Goal: Task Accomplishment & Management: Use online tool/utility

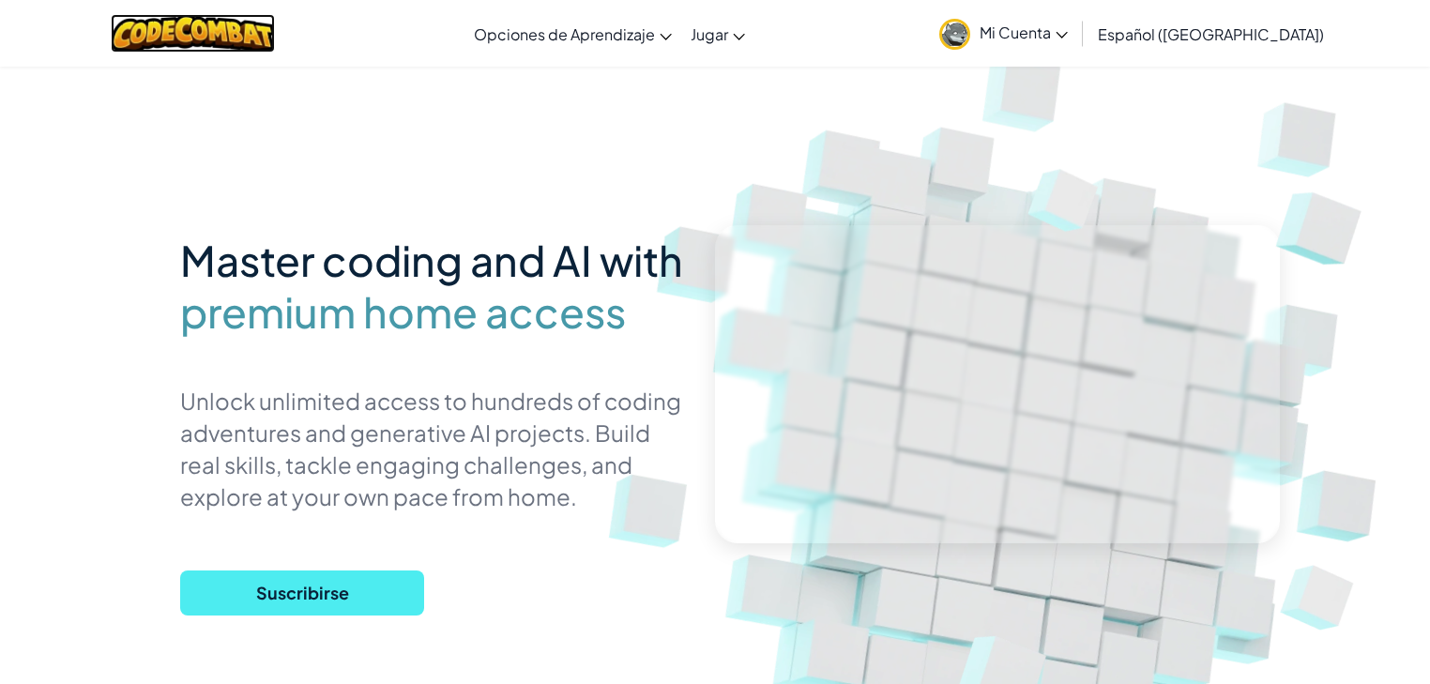
click at [196, 29] on img at bounding box center [193, 33] width 164 height 38
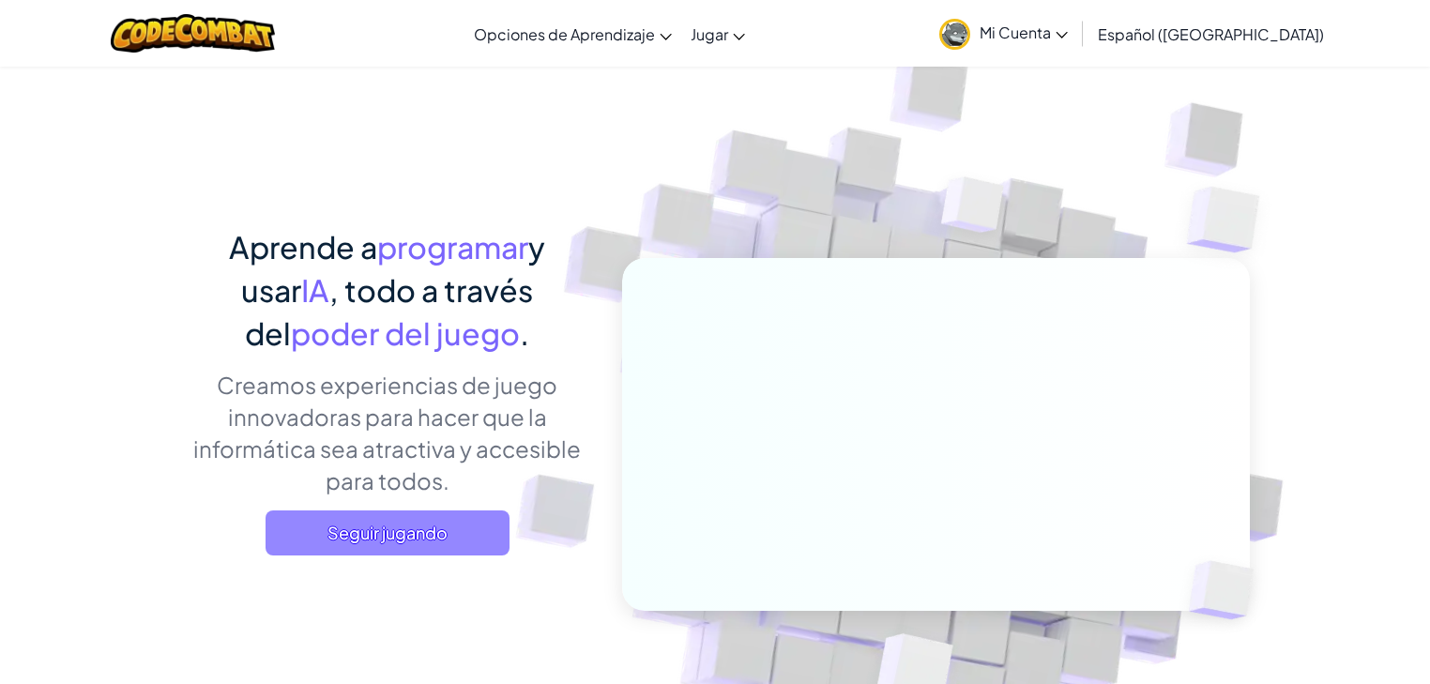
click at [392, 544] on span "Seguir jugando" at bounding box center [388, 533] width 244 height 45
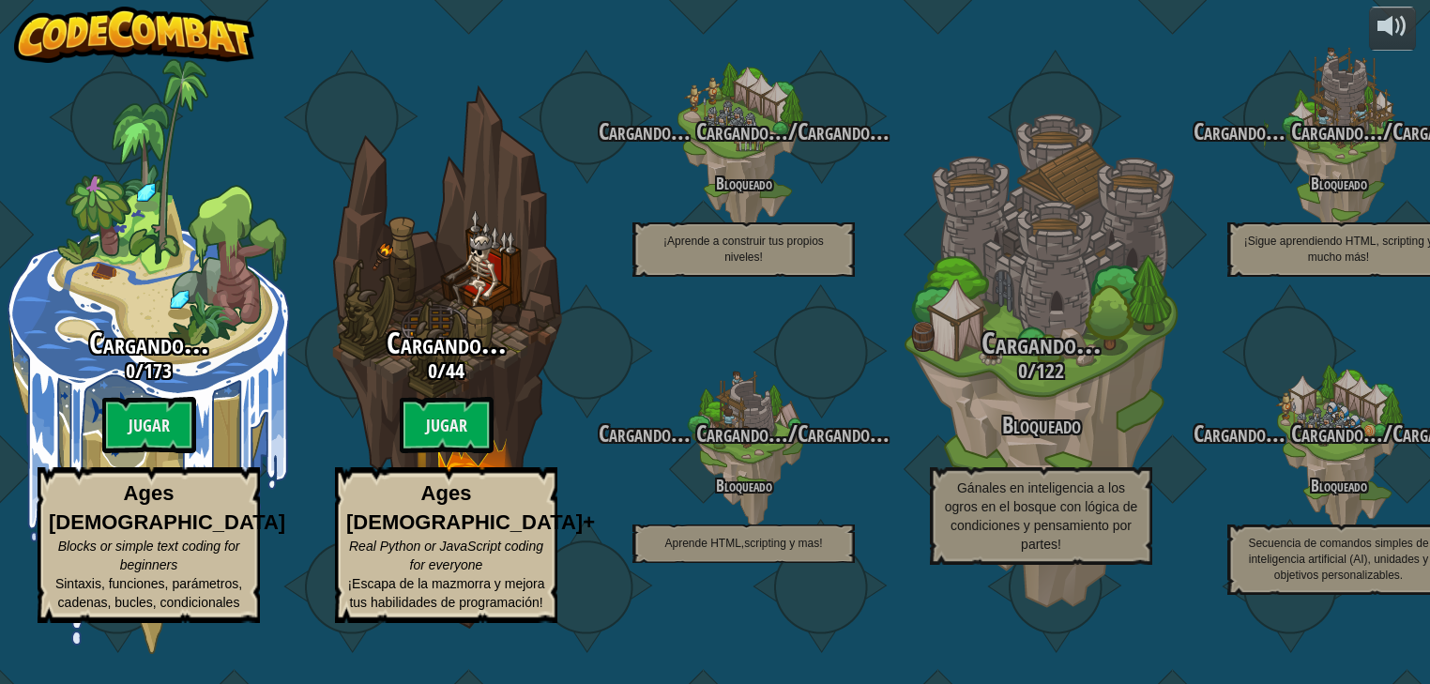
select select "es-419"
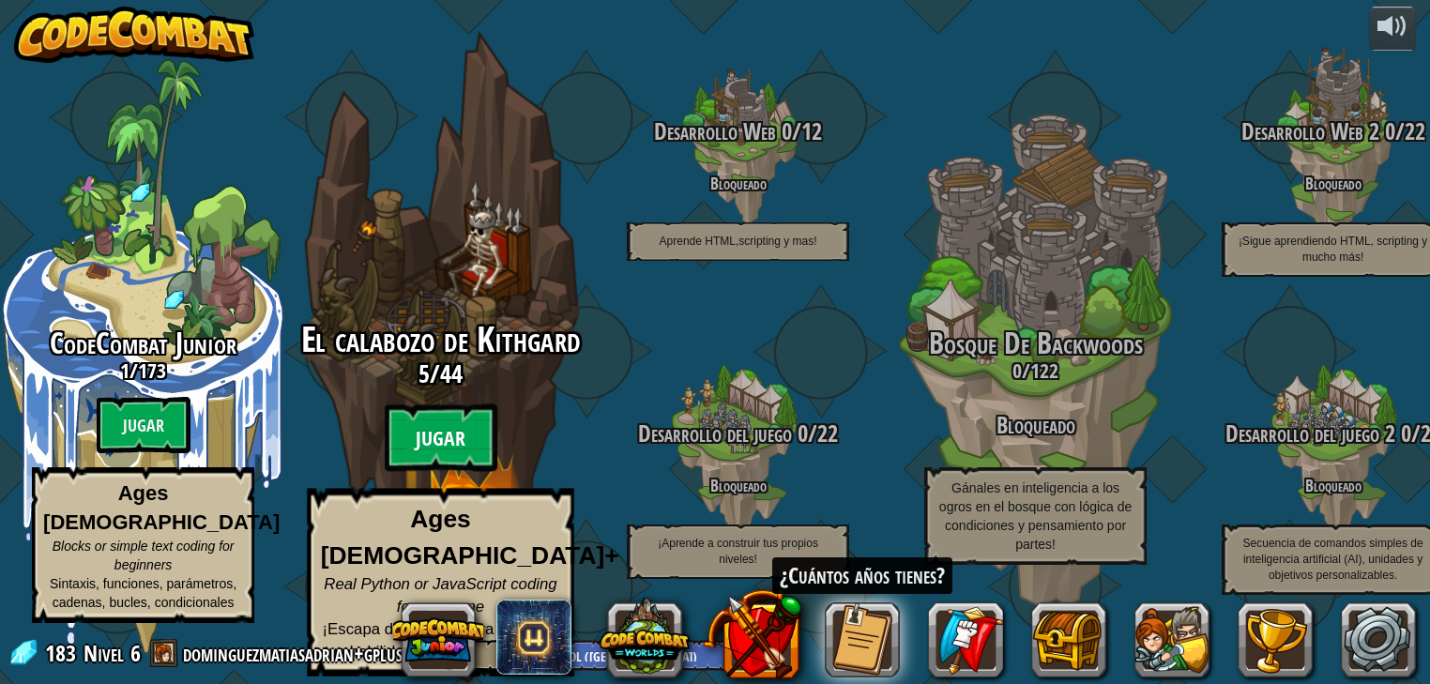
click at [453, 436] on btn "Jugar" at bounding box center [441, 439] width 113 height 68
select select "es-419"
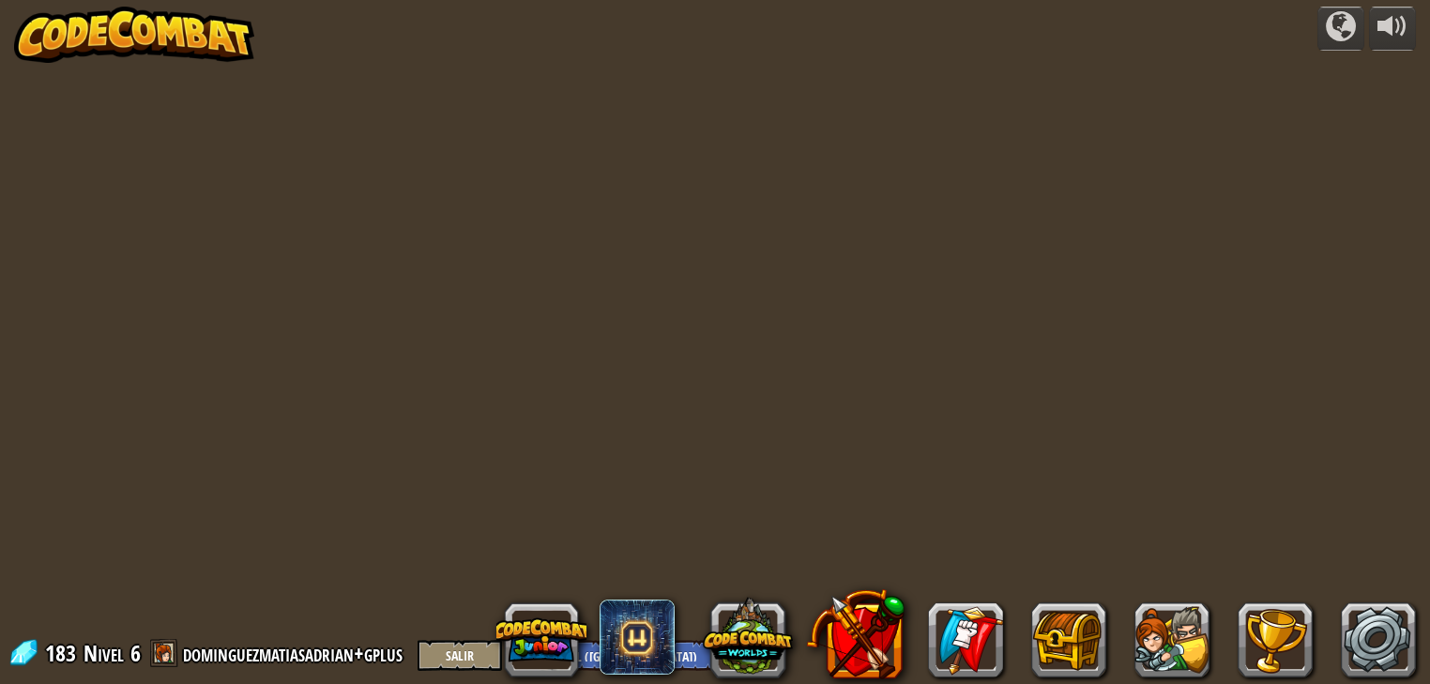
select select "es-419"
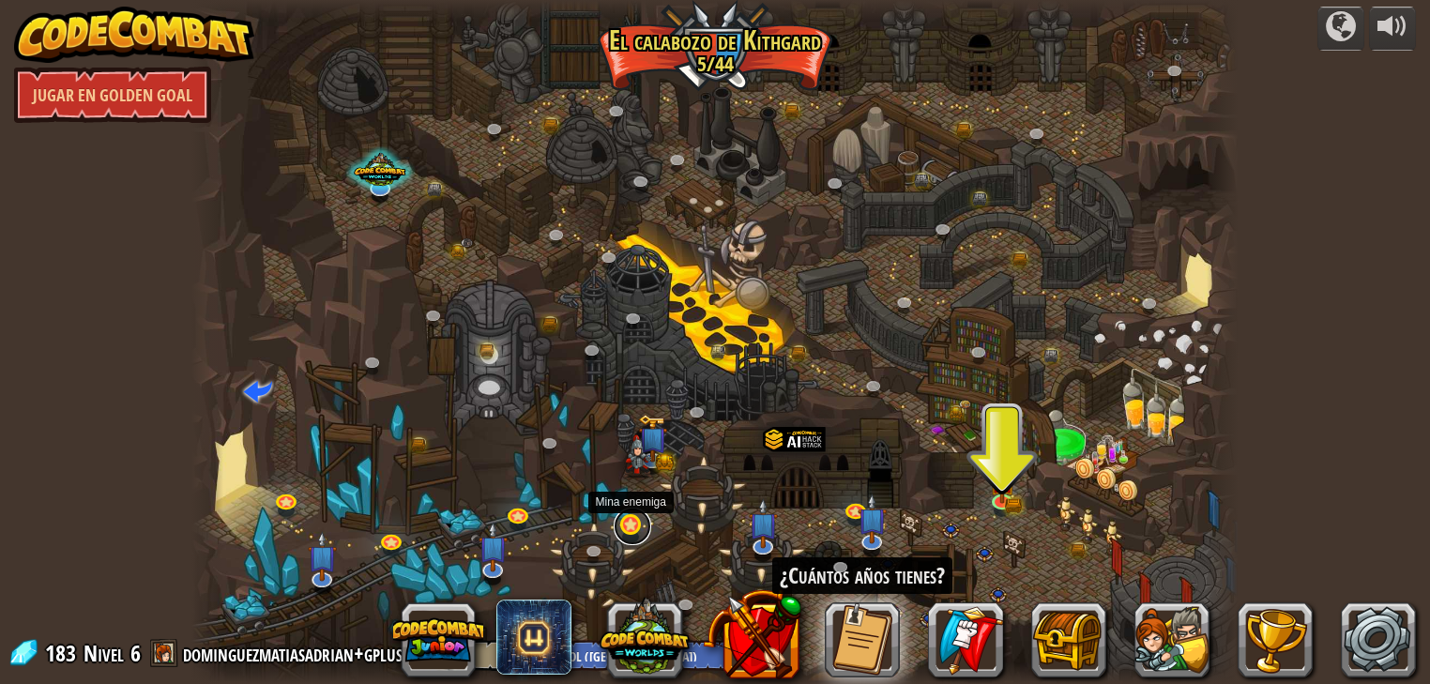
click at [637, 525] on link at bounding box center [633, 527] width 38 height 38
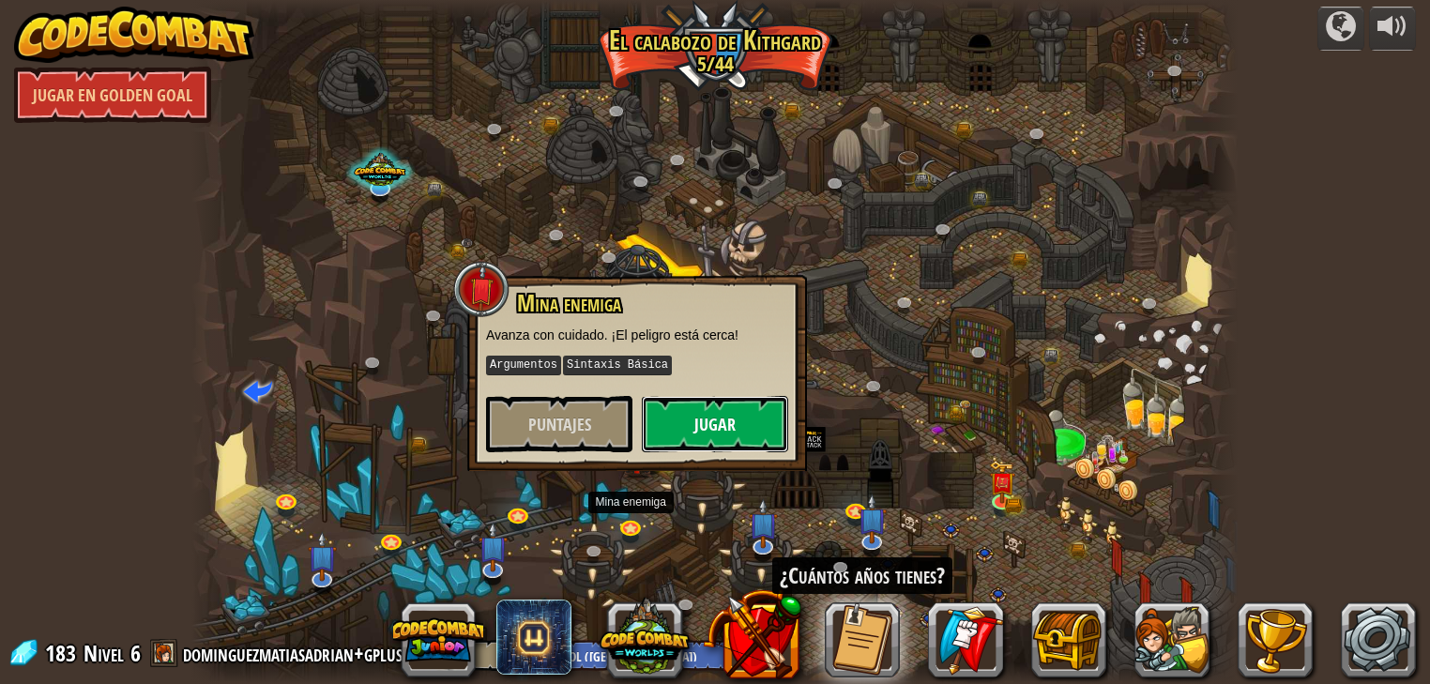
click at [758, 416] on button "Jugar" at bounding box center [715, 424] width 146 height 56
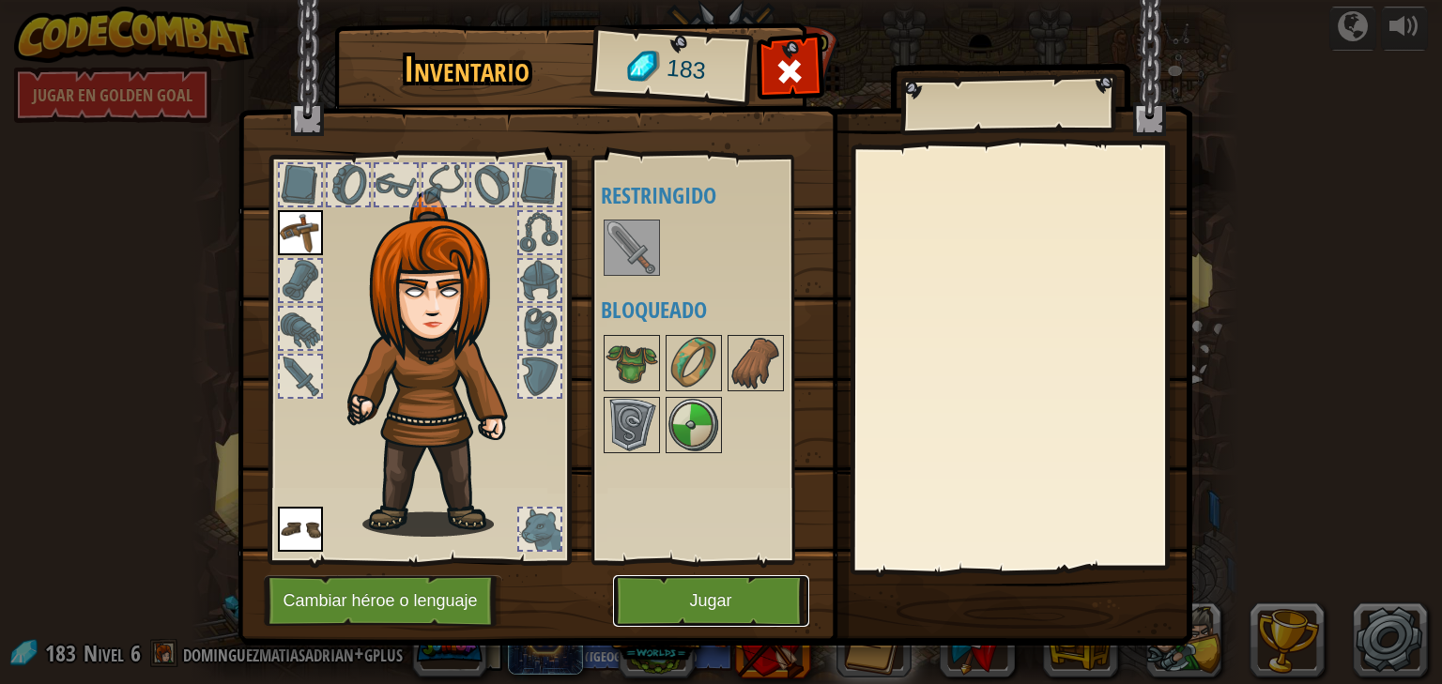
click at [729, 605] on button "Jugar" at bounding box center [711, 601] width 196 height 52
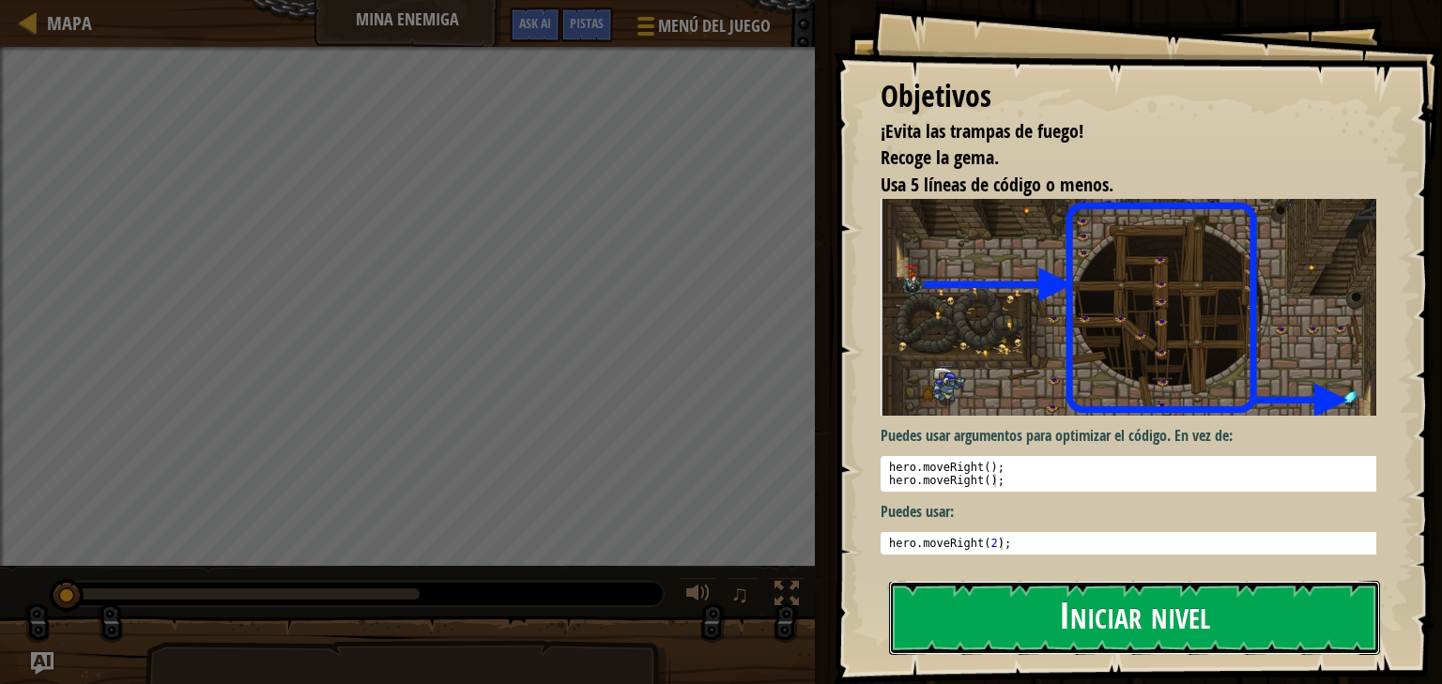
click at [986, 623] on button "Iniciar nivel" at bounding box center [1134, 618] width 491 height 74
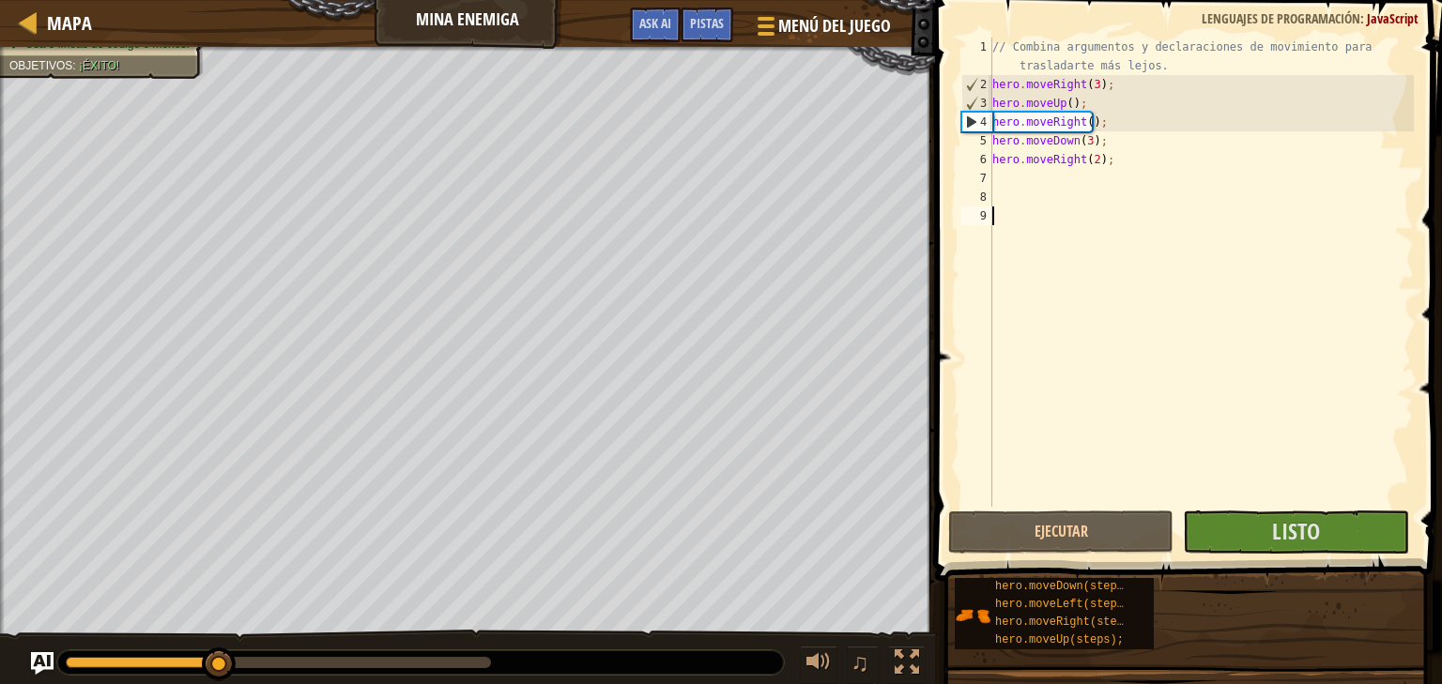
click at [1147, 140] on div "// Combina argumentos y declaraciones de movimiento para trasladarte más lejos.…" at bounding box center [1200, 301] width 425 height 526
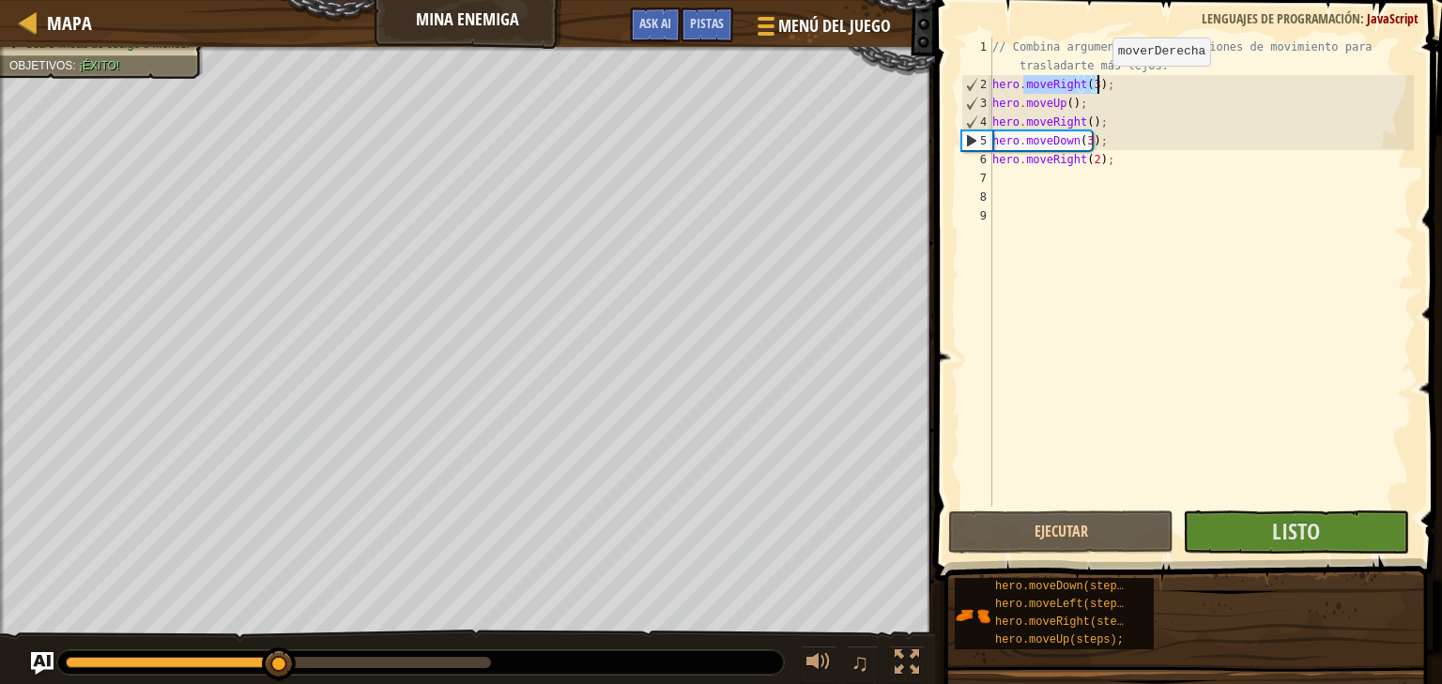
drag, startPoint x: 1022, startPoint y: 79, endPoint x: 1096, endPoint y: 84, distance: 74.4
click at [1096, 84] on div "// Combina argumentos y declaraciones de movimiento para trasladarte más lejos.…" at bounding box center [1200, 301] width 425 height 526
click at [1109, 117] on div "// Combina argumentos y declaraciones de movimiento para trasladarte más lejos.…" at bounding box center [1200, 301] width 425 height 526
drag, startPoint x: 1041, startPoint y: 83, endPoint x: 1104, endPoint y: 84, distance: 62.9
click at [1104, 84] on div "// Combina argumentos y declaraciones de movimiento para trasladarte más lejos.…" at bounding box center [1200, 301] width 425 height 526
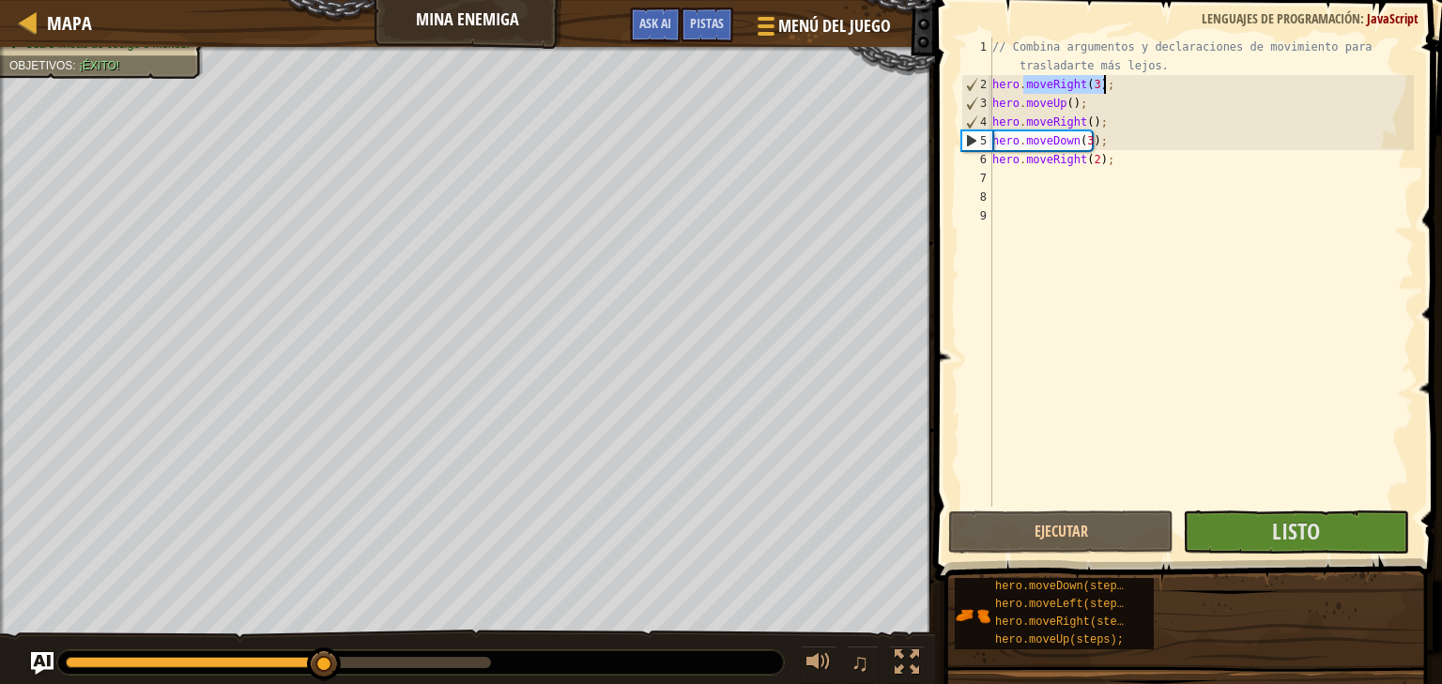
type textarea "hero.moveRight(3);"
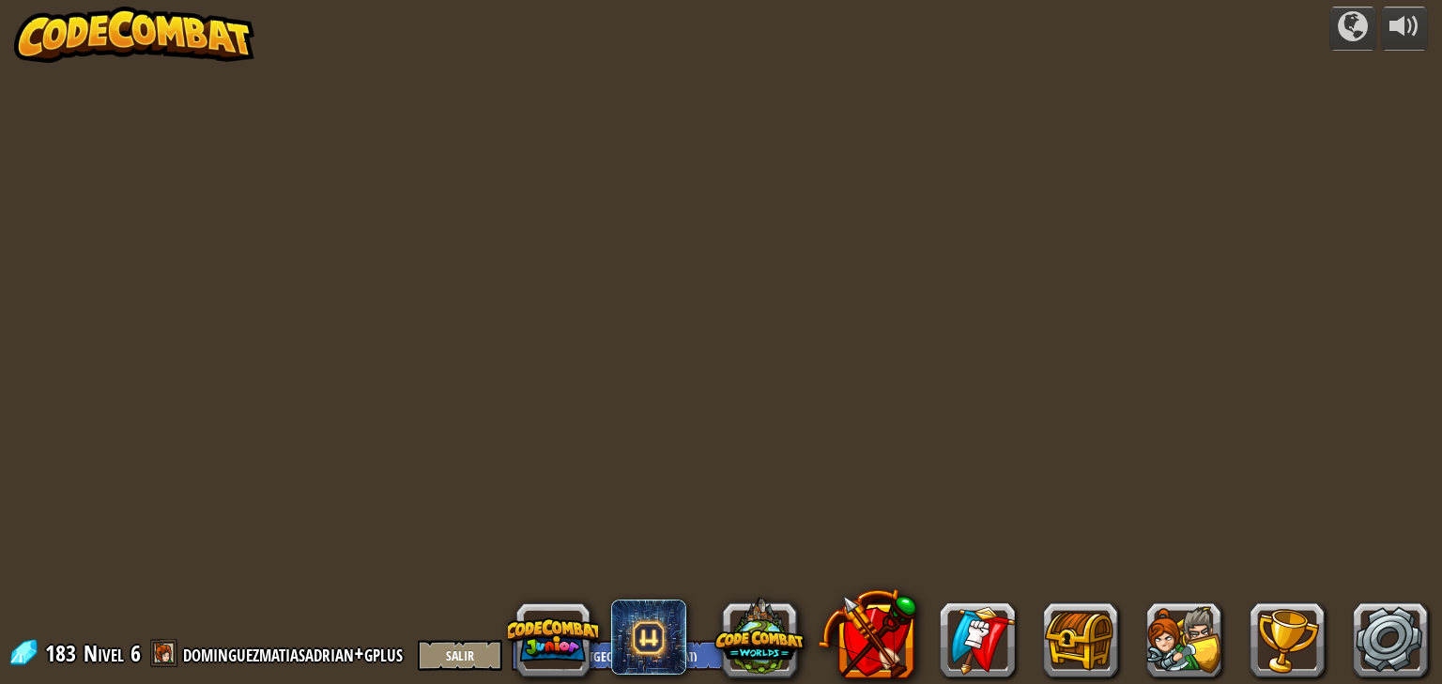
select select "es-419"
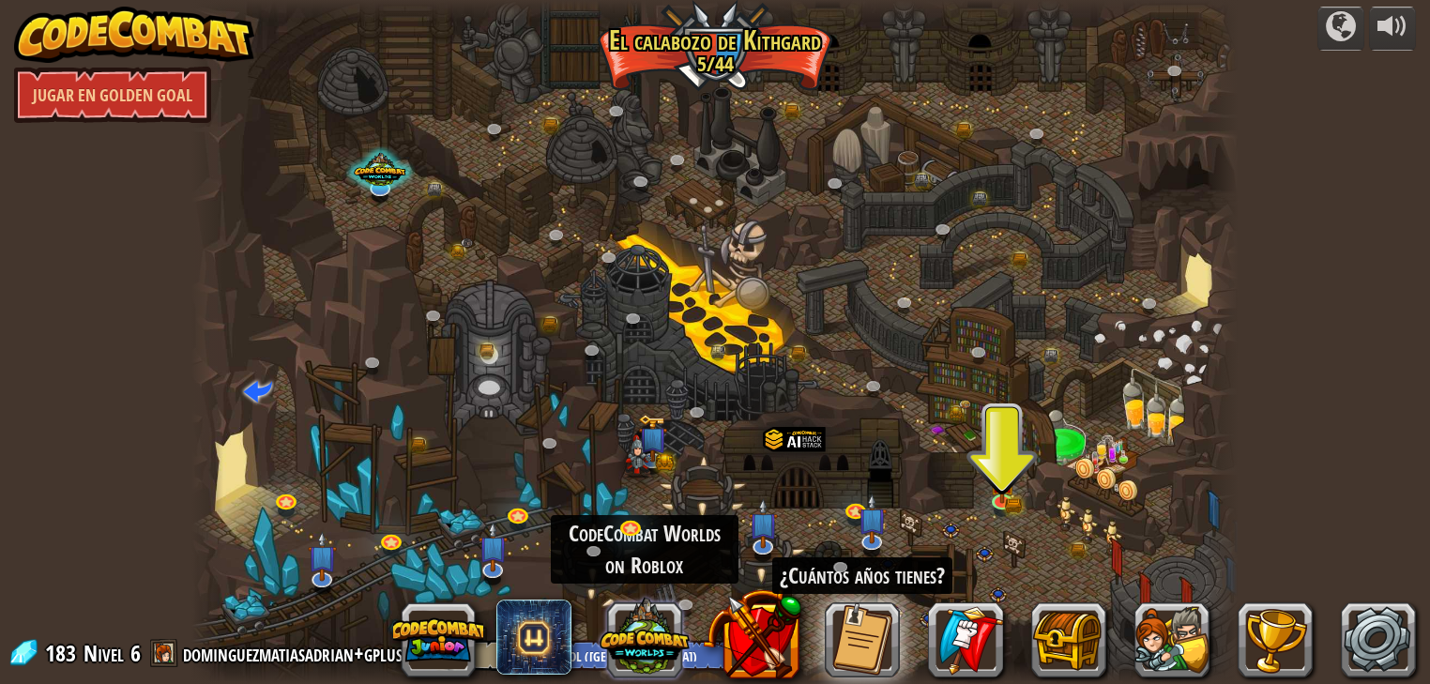
click at [646, 657] on button at bounding box center [645, 636] width 90 height 90
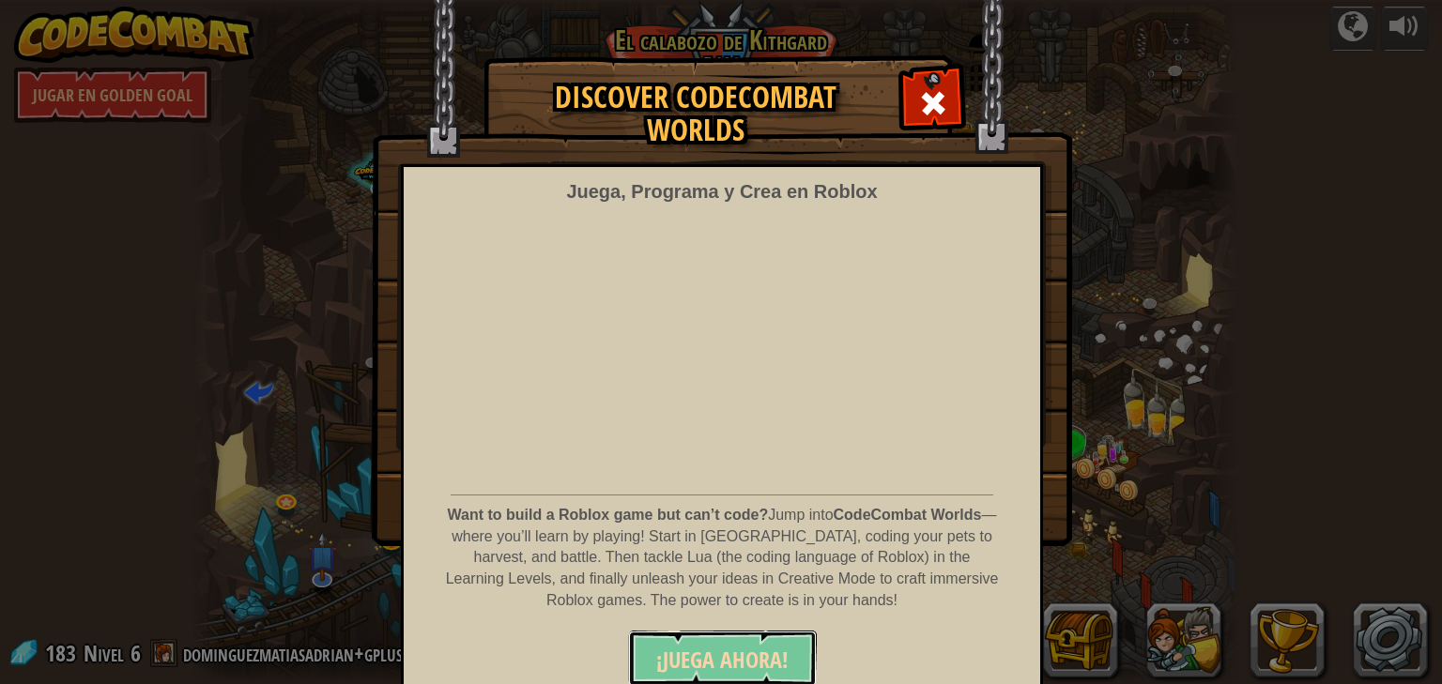
click at [717, 668] on span "¡JUEGA AHORA!" at bounding box center [722, 660] width 132 height 30
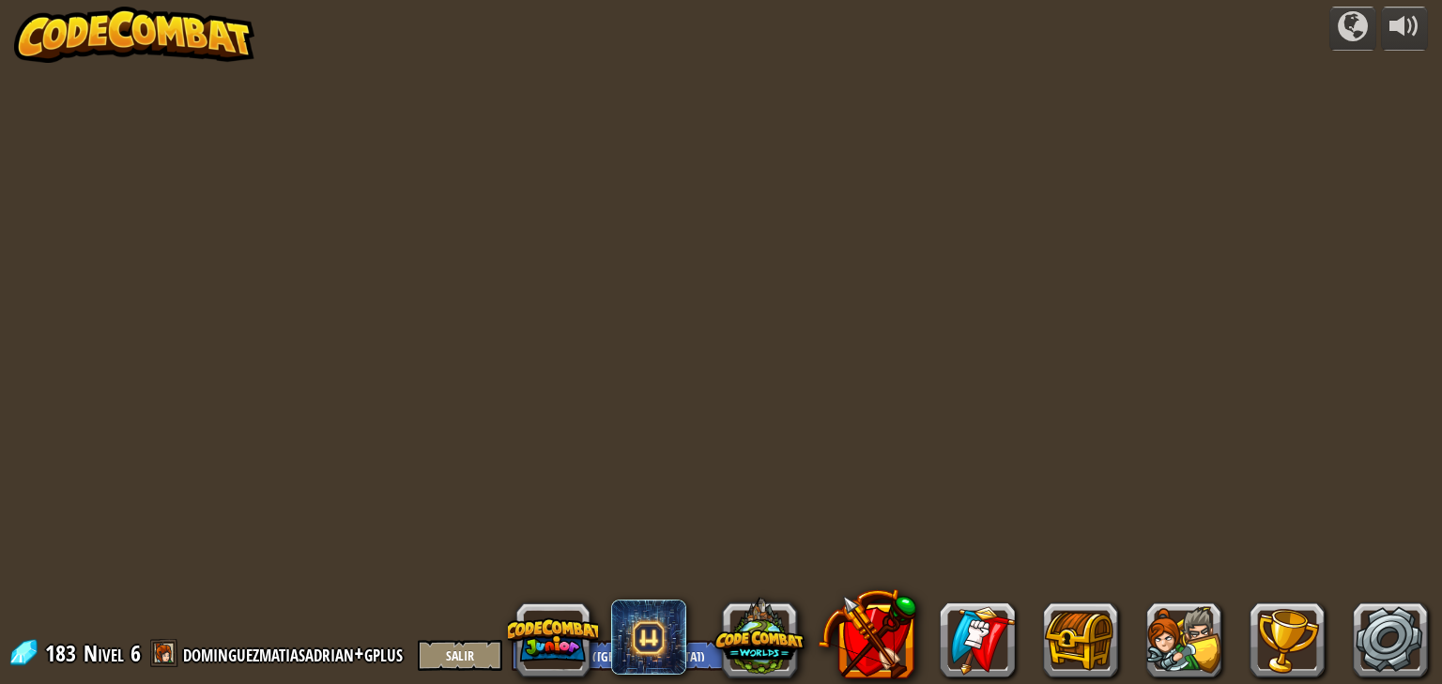
select select "es-419"
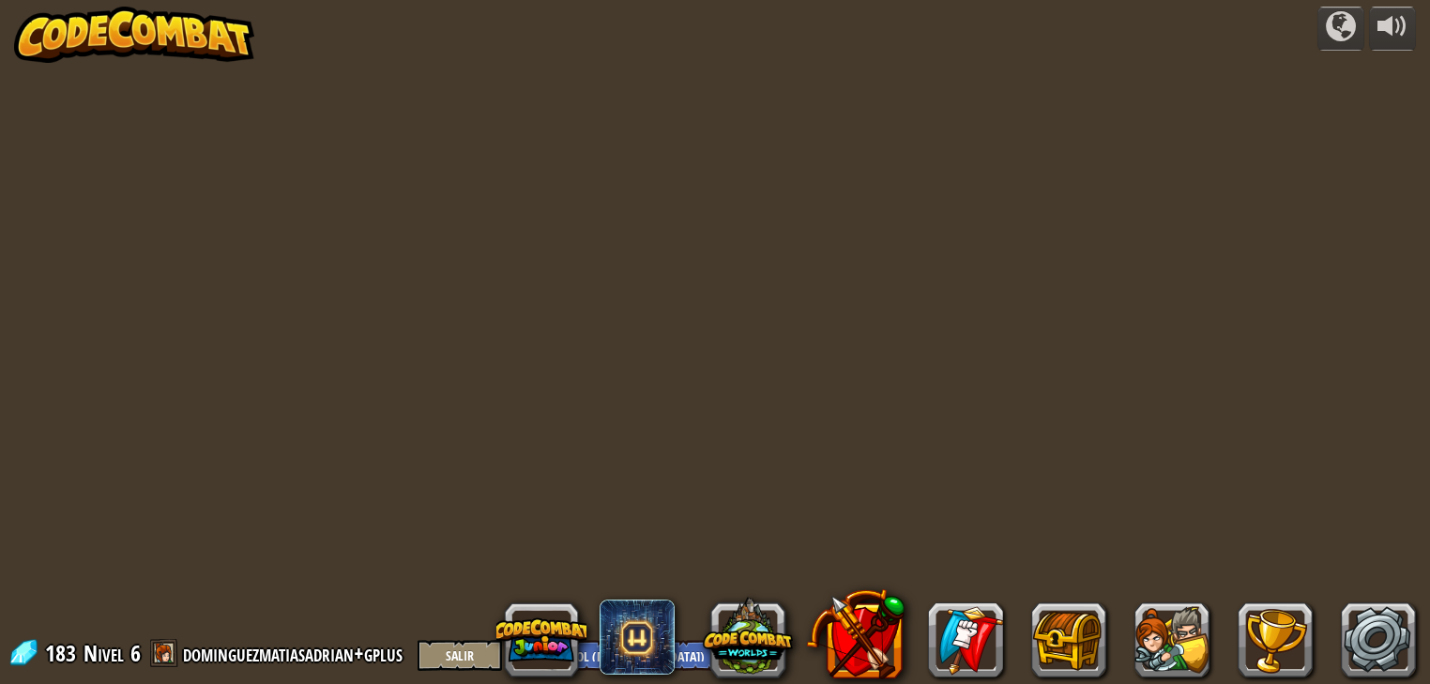
select select "es-419"
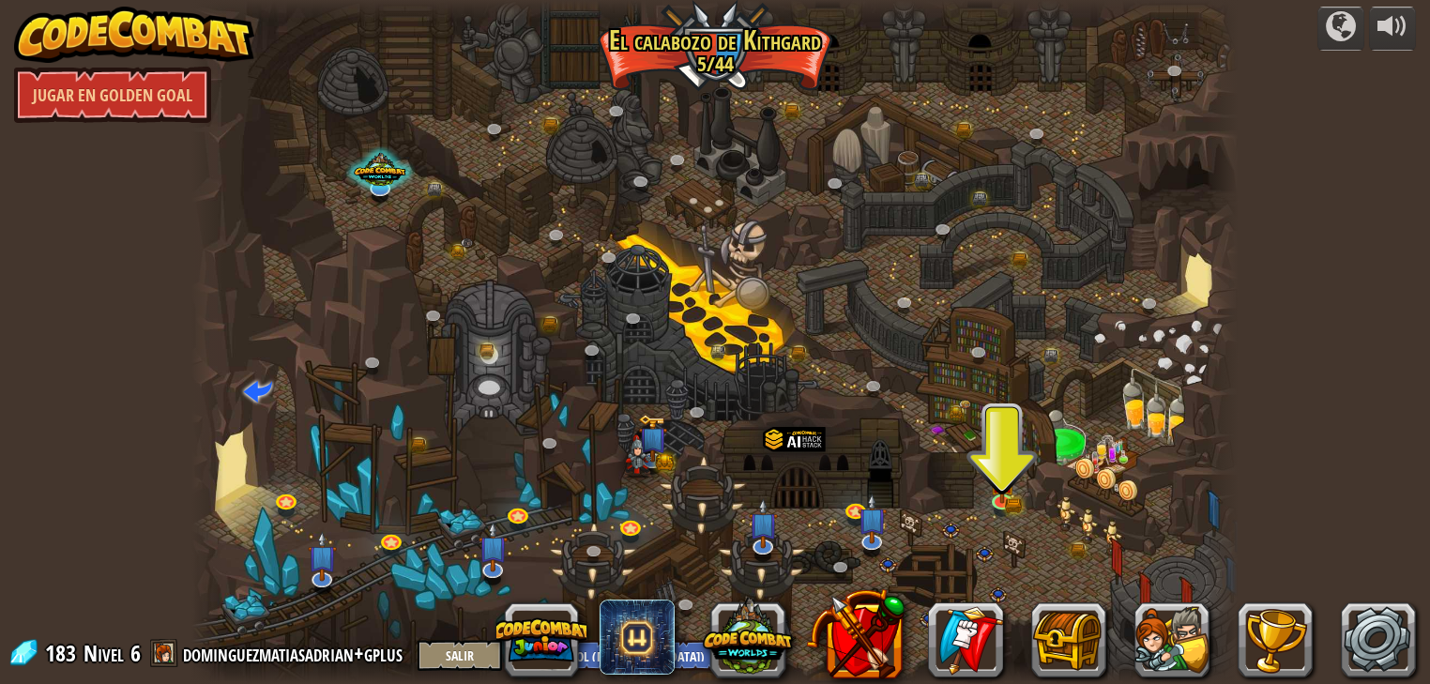
click at [143, 36] on img at bounding box center [134, 35] width 240 height 56
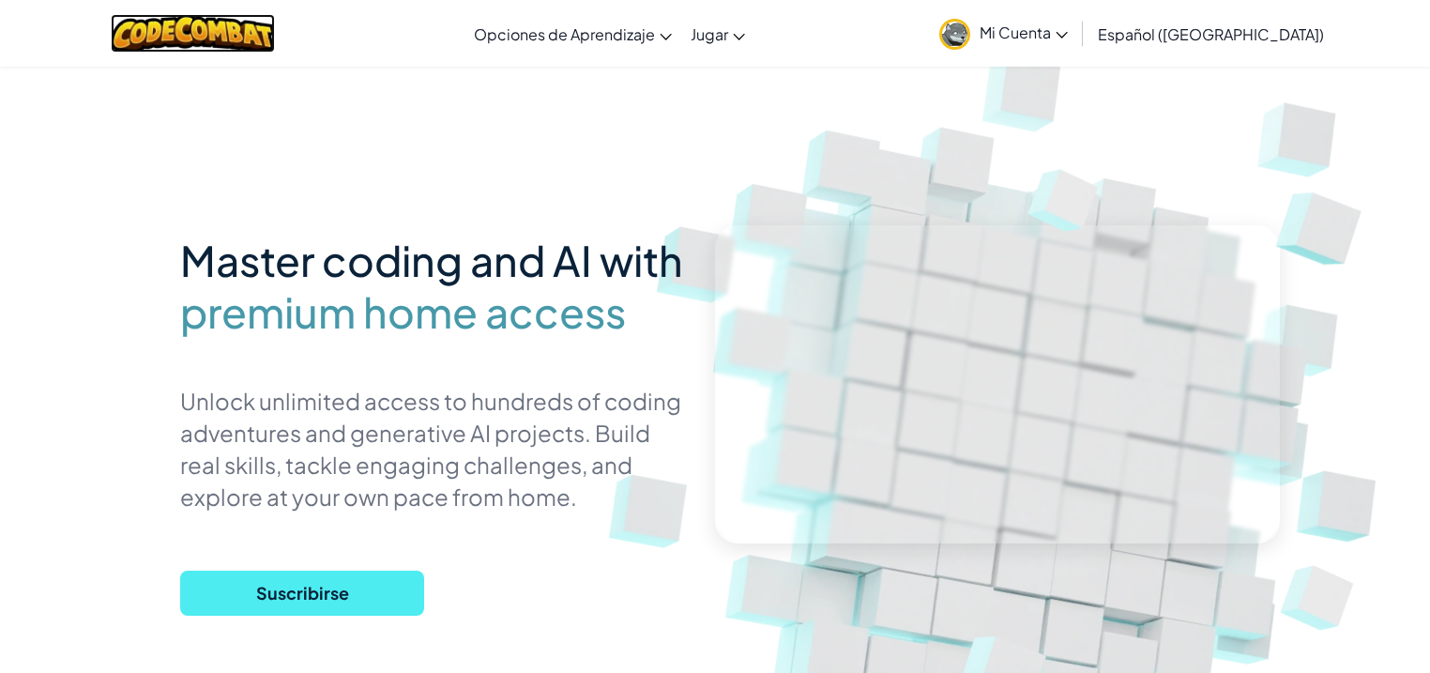
click at [219, 30] on img at bounding box center [193, 33] width 164 height 38
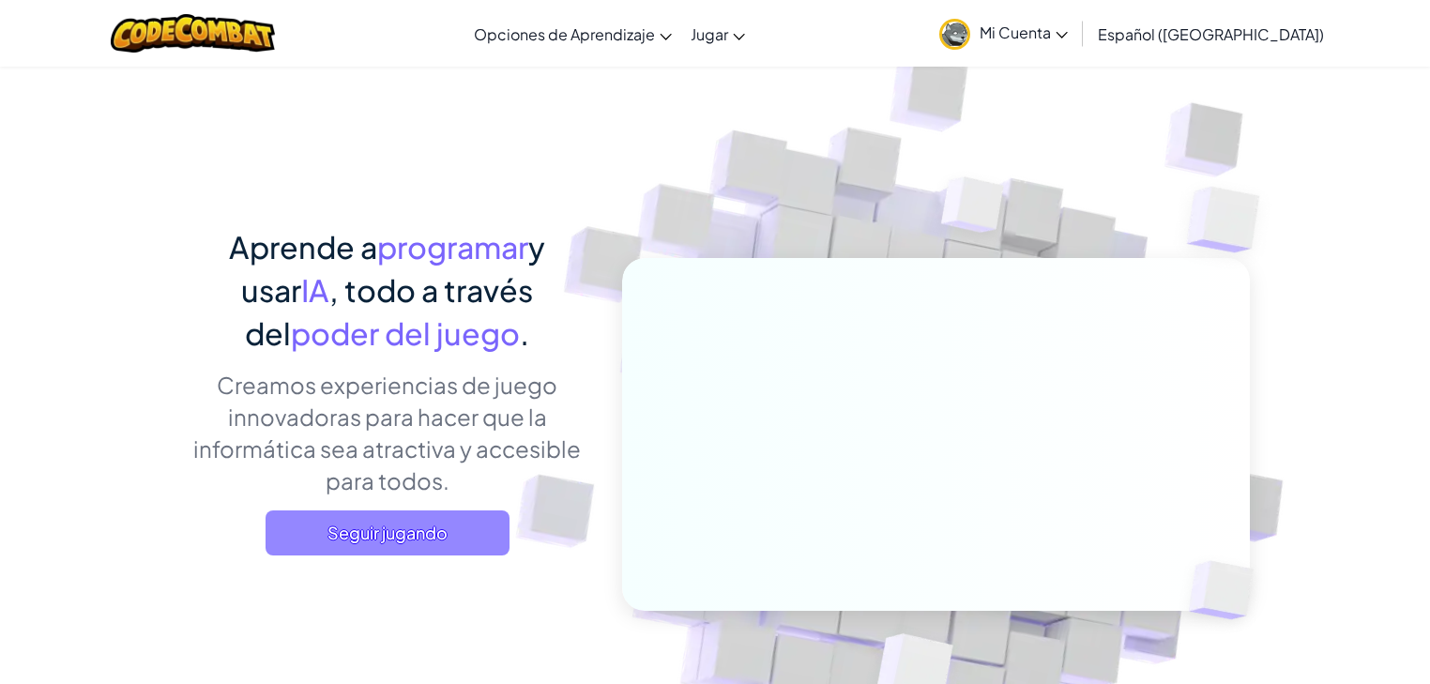
click at [396, 531] on span "Seguir jugando" at bounding box center [388, 533] width 244 height 45
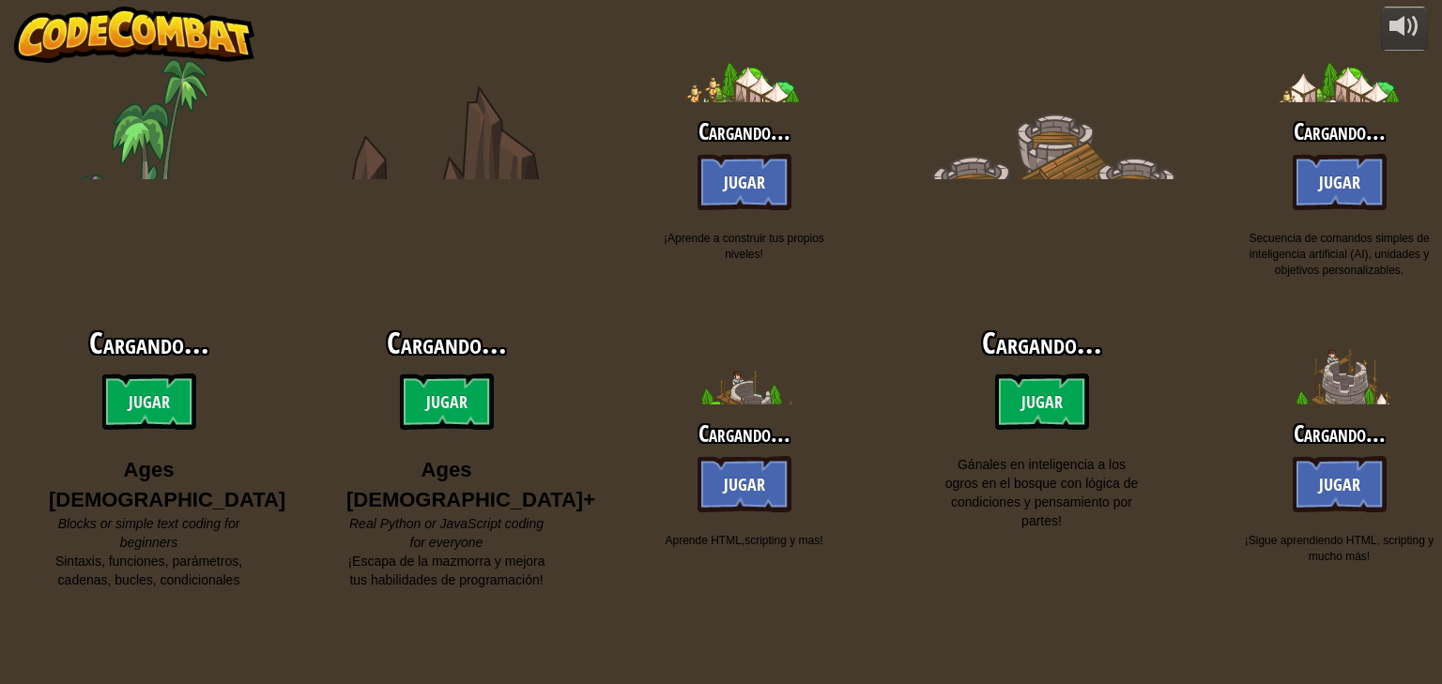
select select "es-419"
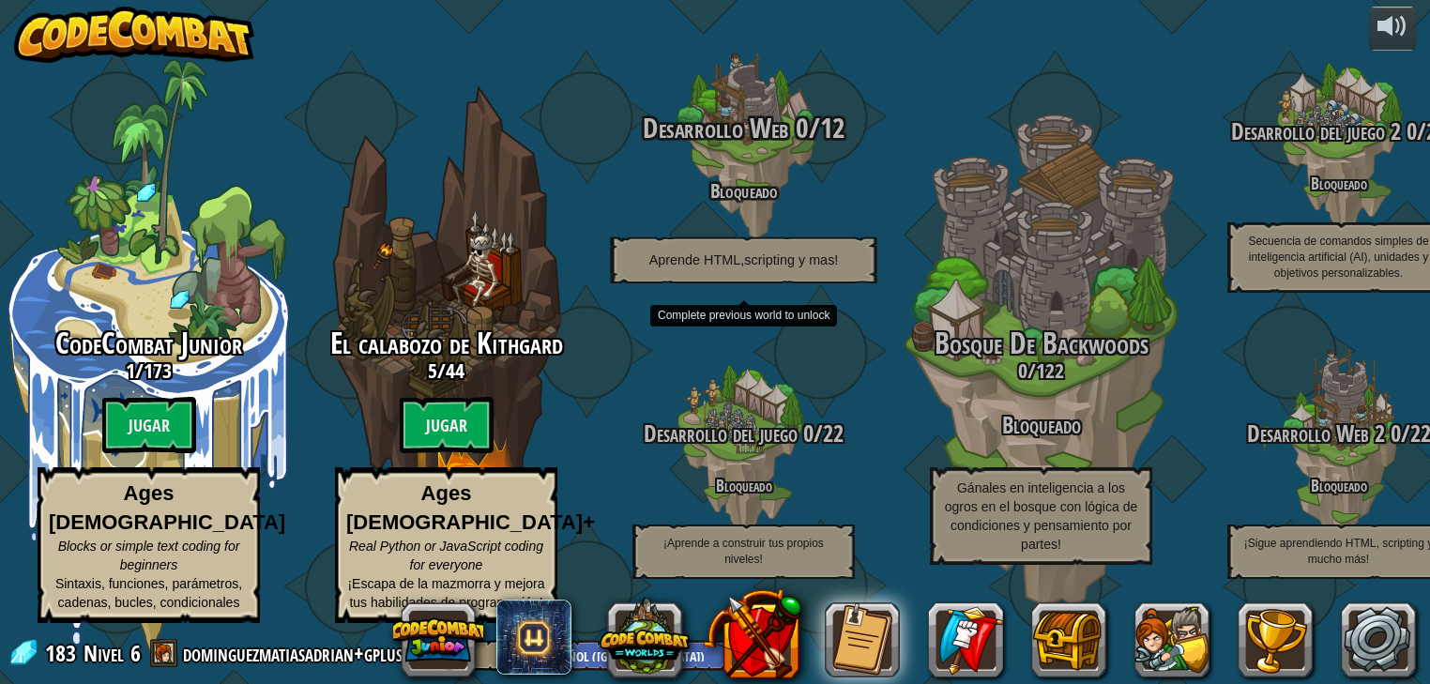
click at [578, 115] on div "Desarrollo Web 0 / 12 Bloqueado Aprende HTML,scripting y mas!" at bounding box center [743, 148] width 357 height 357
click at [597, 105] on div "Desarrollo Web 0 / 12 Bloqueado Aprende HTML,scripting y mas!" at bounding box center [743, 148] width 357 height 357
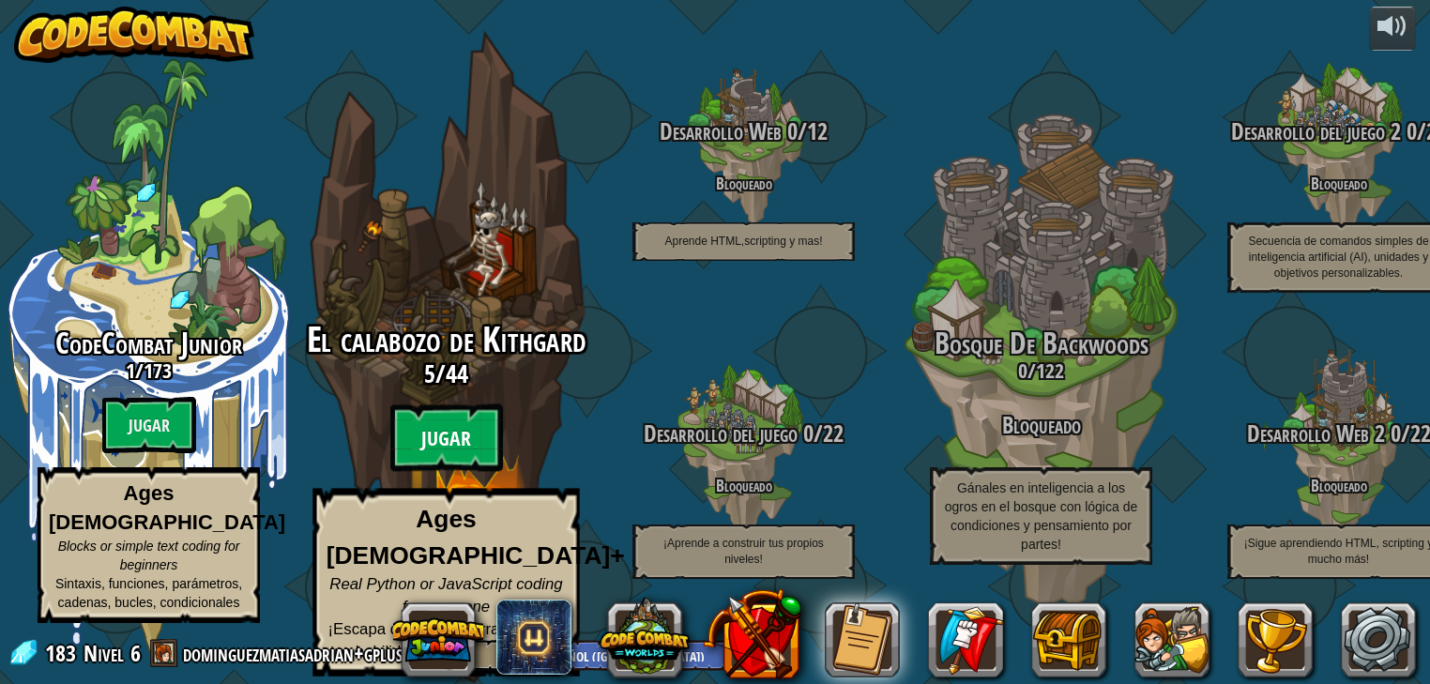
click at [439, 445] on btn "Jugar" at bounding box center [446, 439] width 113 height 68
select select "es-419"
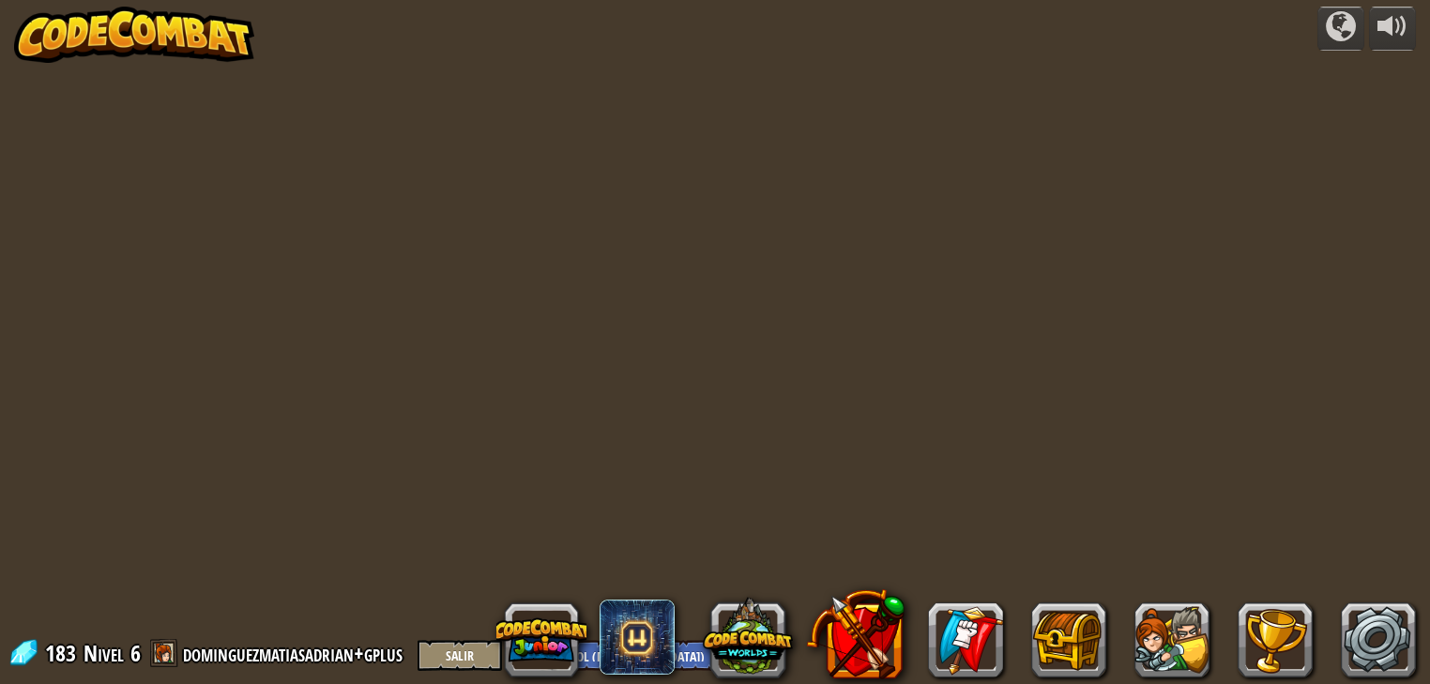
select select "es-419"
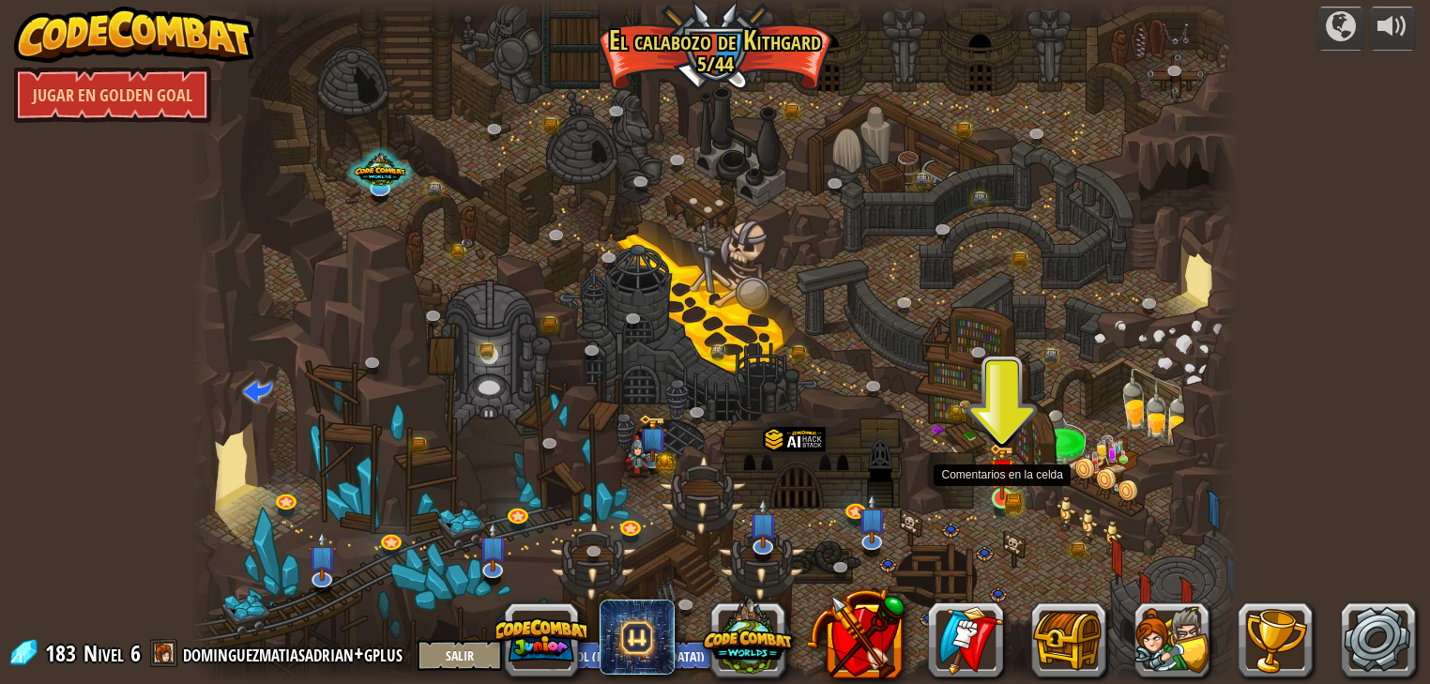
click at [1005, 490] on img at bounding box center [1002, 471] width 26 height 57
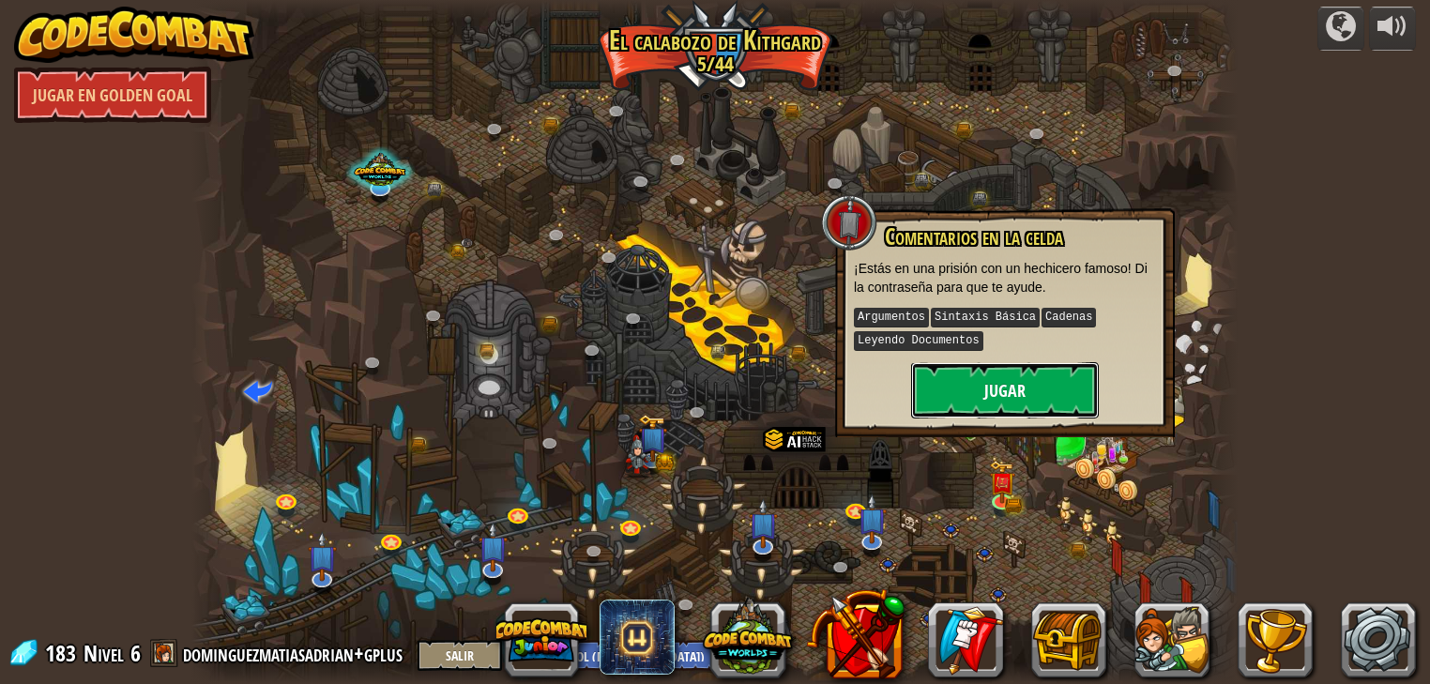
click at [999, 400] on button "Jugar" at bounding box center [1005, 390] width 188 height 56
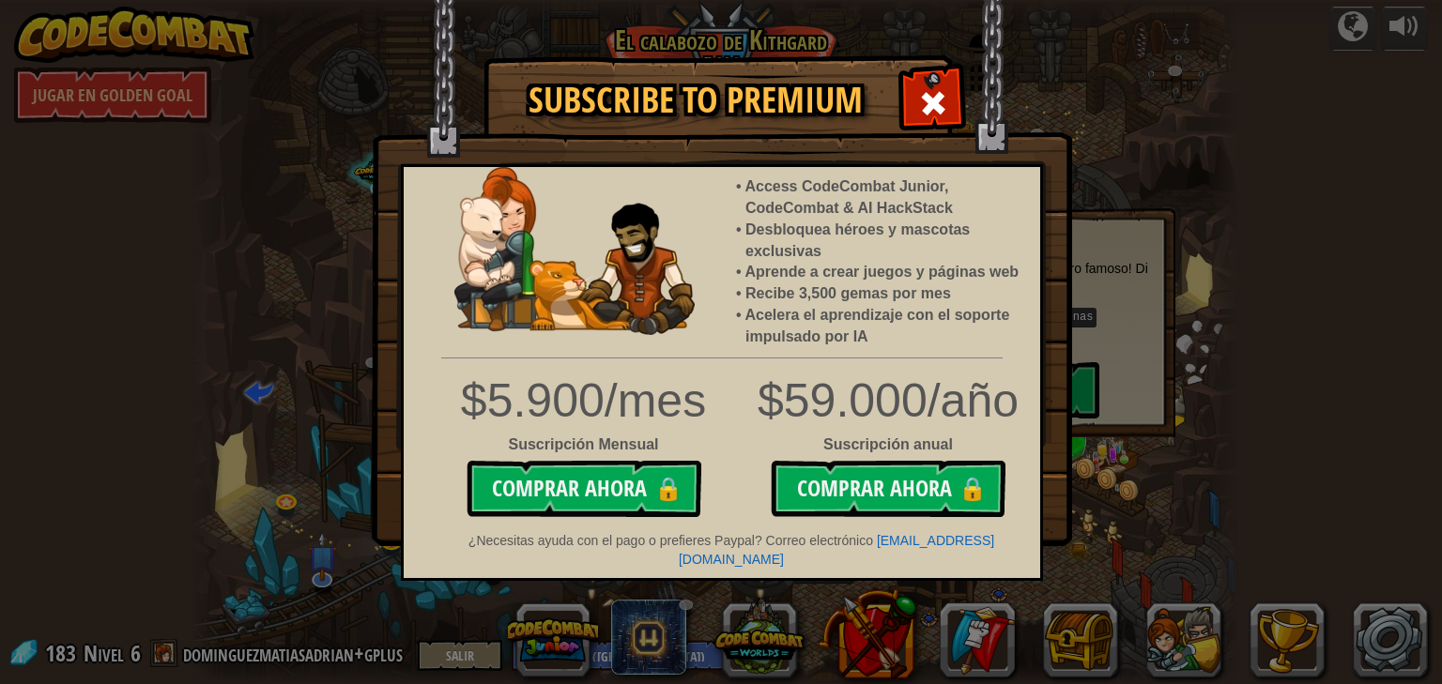
click at [910, 105] on div at bounding box center [932, 100] width 59 height 59
